Goal: Transaction & Acquisition: Purchase product/service

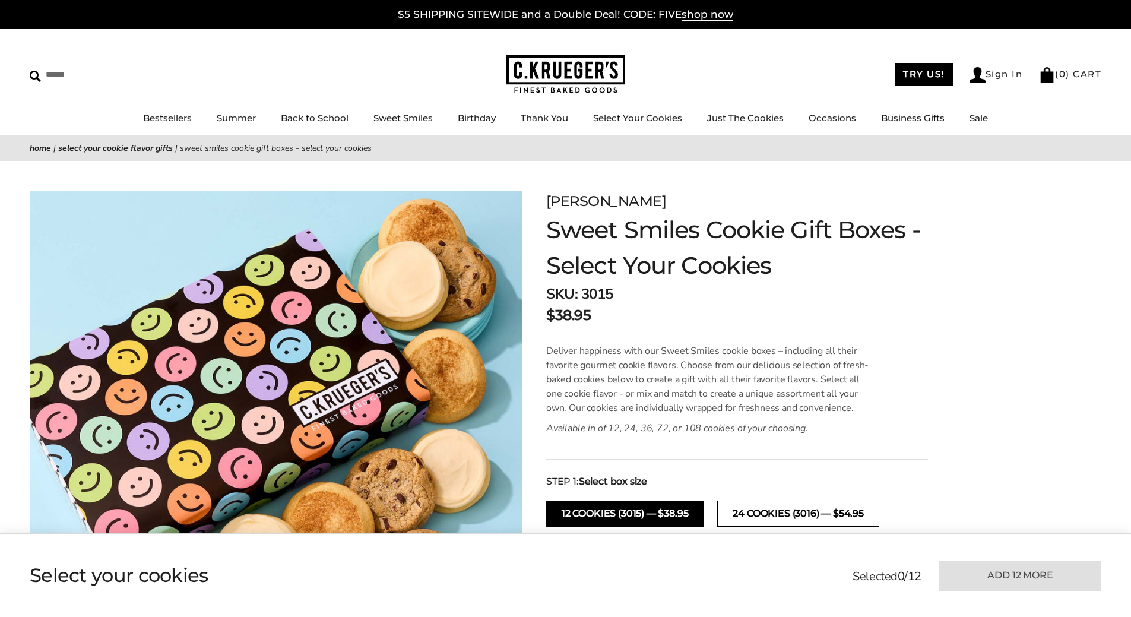
click at [777, 512] on button "24 Cookies (3016) — $54.95" at bounding box center [797, 513] width 161 height 26
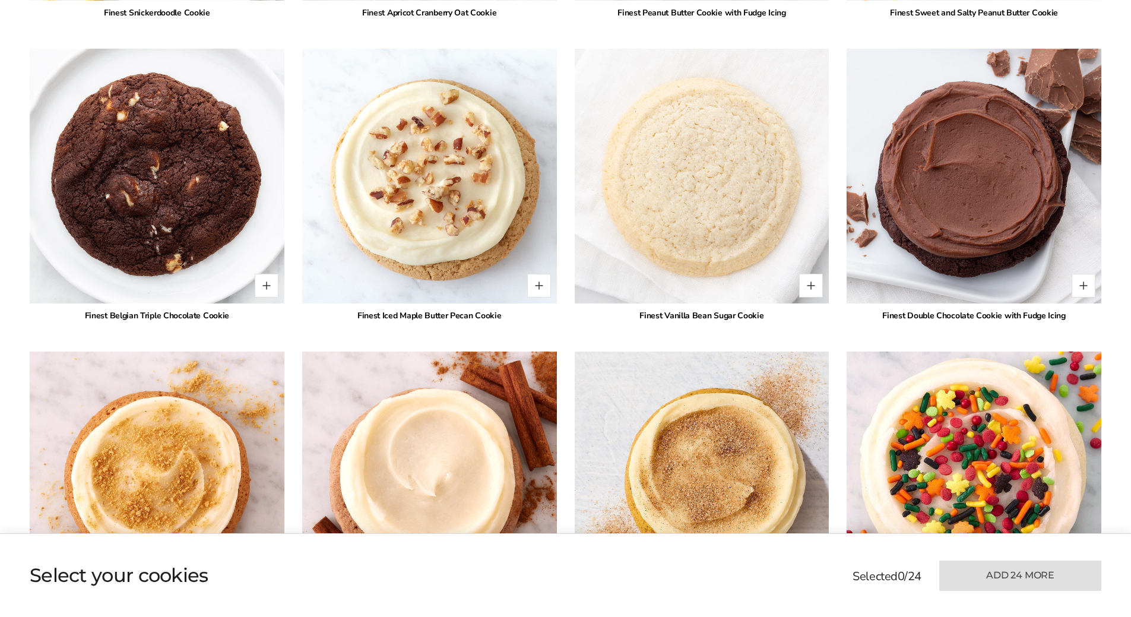
scroll to position [2375, 0]
